Goal: Find specific page/section: Find specific page/section

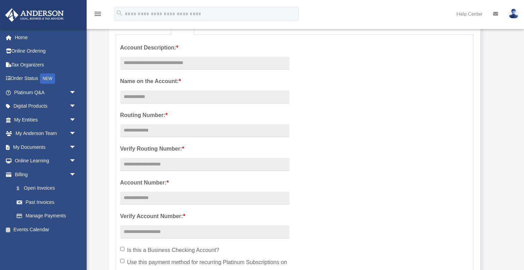
scroll to position [129, 0]
click at [46, 63] on link "Tax Organizers" at bounding box center [46, 65] width 82 height 14
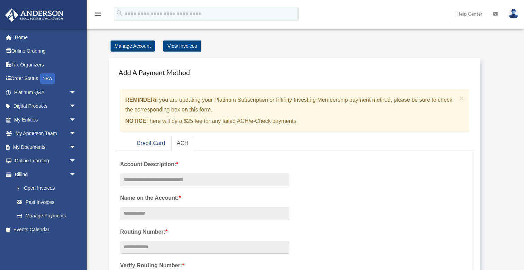
scroll to position [129, 0]
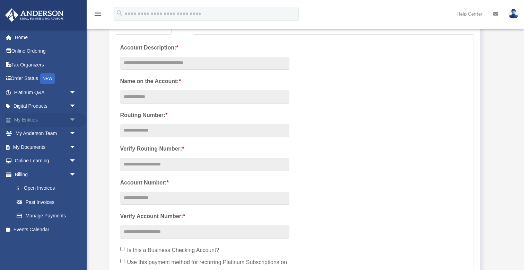
click at [71, 114] on span "arrow_drop_down" at bounding box center [76, 120] width 14 height 14
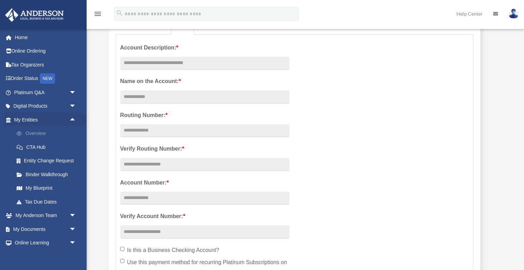
click at [43, 130] on link "Overview" at bounding box center [48, 134] width 77 height 14
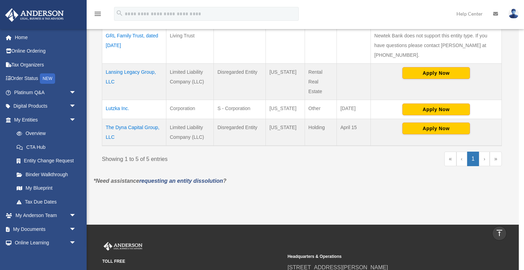
scroll to position [249, 0]
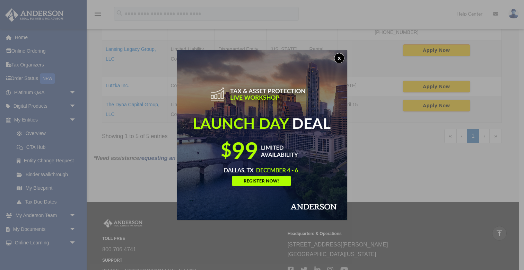
click at [338, 56] on button "x" at bounding box center [339, 58] width 10 height 10
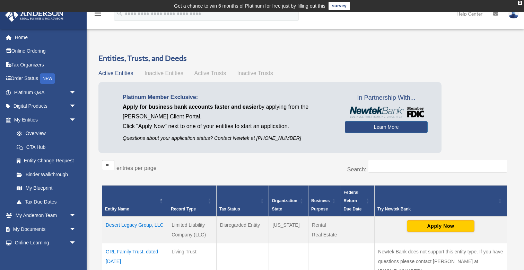
scroll to position [0, 0]
click at [44, 186] on link "My Blueprint" at bounding box center [48, 189] width 77 height 14
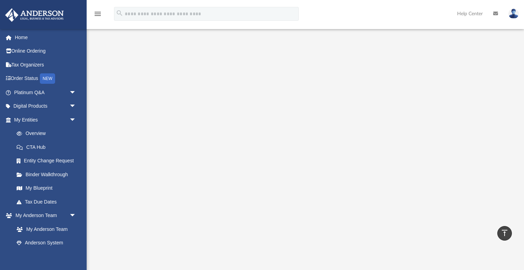
scroll to position [20, 0]
